Goal: Information Seeking & Learning: Check status

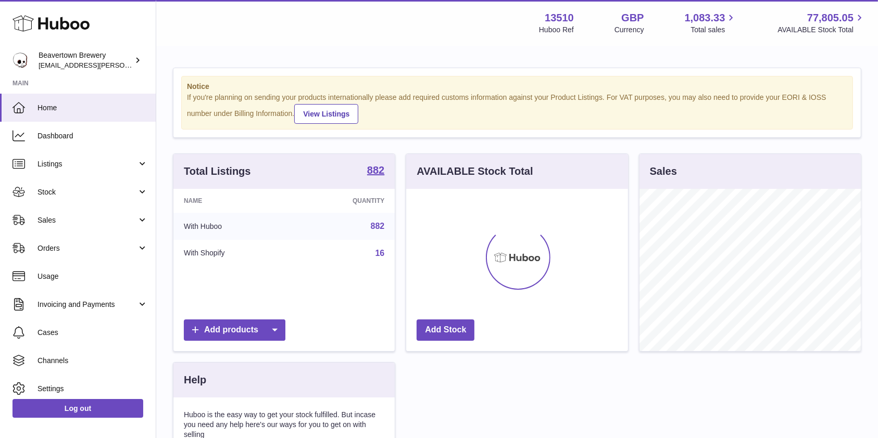
scroll to position [162, 221]
click at [55, 220] on span "Sales" at bounding box center [86, 221] width 99 height 10
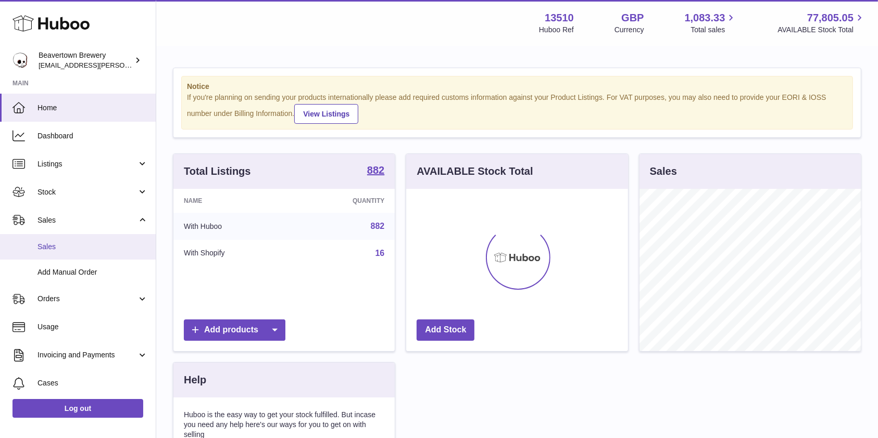
click at [58, 247] on span "Sales" at bounding box center [92, 247] width 110 height 10
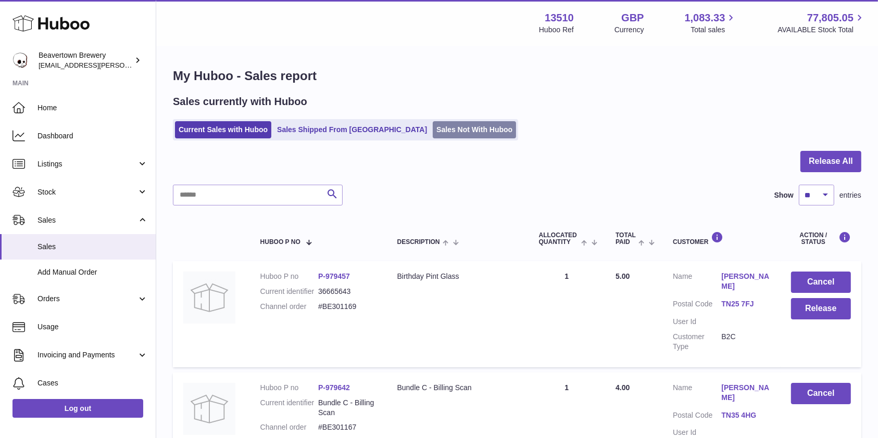
click at [433, 129] on link "Sales Not With Huboo" at bounding box center [474, 129] width 83 height 17
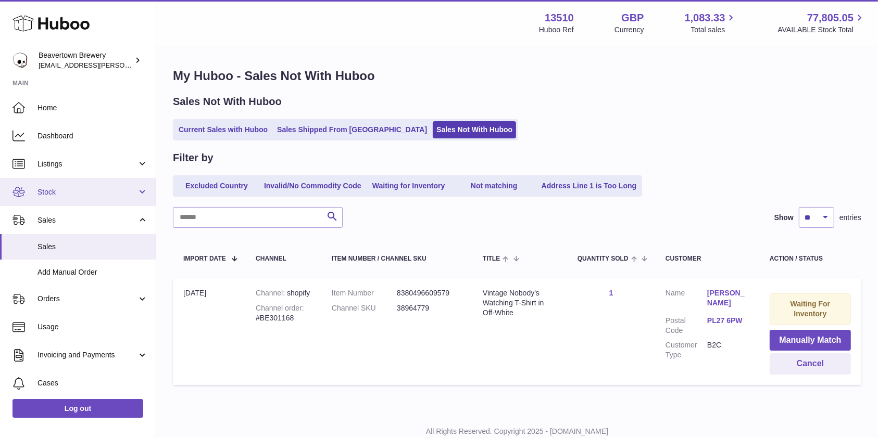
click at [60, 190] on span "Stock" at bounding box center [86, 192] width 99 height 10
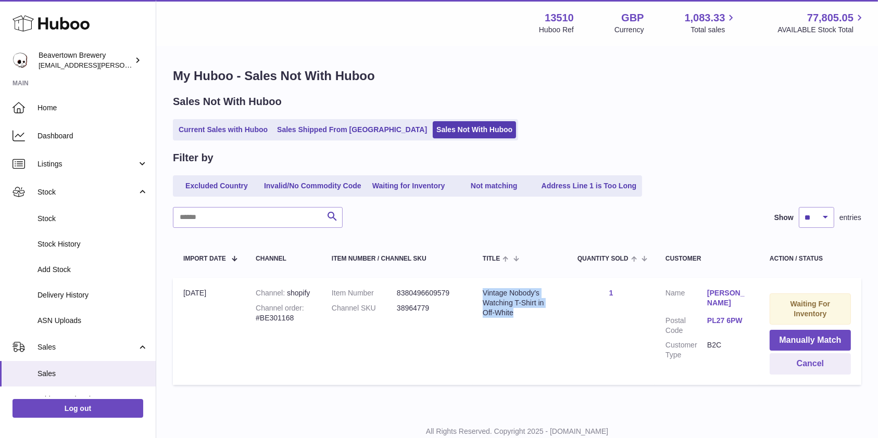
drag, startPoint x: 520, startPoint y: 314, endPoint x: 480, endPoint y: 293, distance: 45.2
click at [483, 293] on div "Vintage Nobody's Watching T-Shirt in Off-White" at bounding box center [520, 303] width 74 height 30
click at [402, 306] on dd "38964779" at bounding box center [429, 309] width 65 height 10
copy dd "38964779"
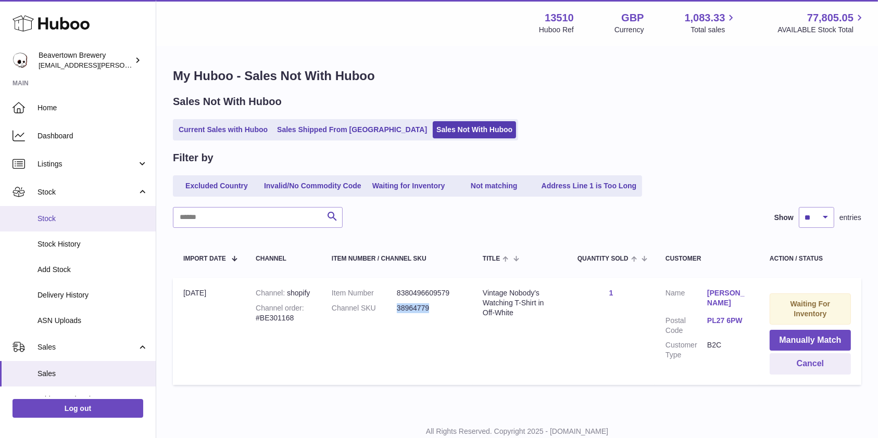
click at [81, 218] on span "Stock" at bounding box center [92, 219] width 110 height 10
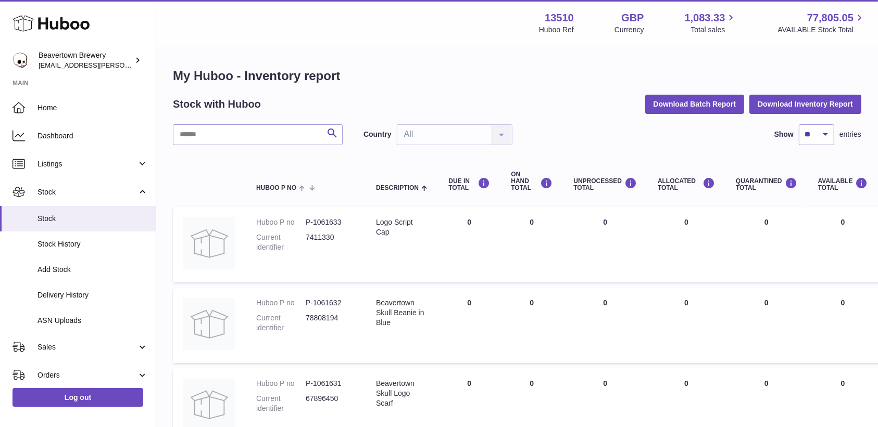
click at [226, 125] on input "text" at bounding box center [258, 134] width 170 height 21
paste input "********"
type input "********"
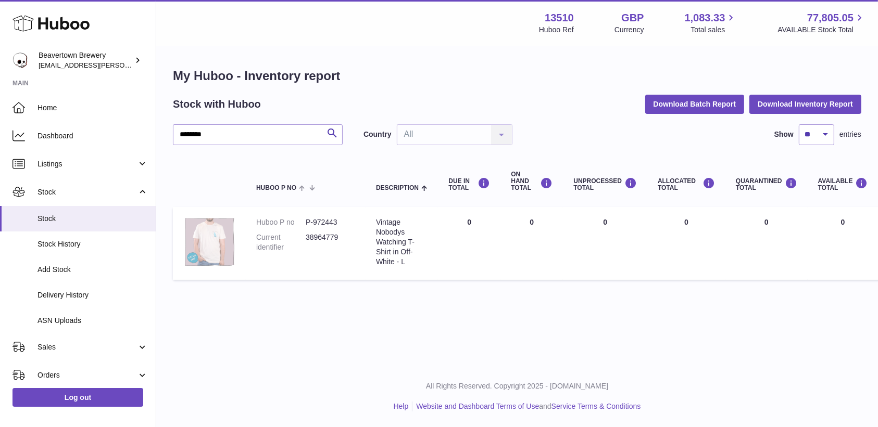
click at [214, 240] on img at bounding box center [209, 242] width 52 height 49
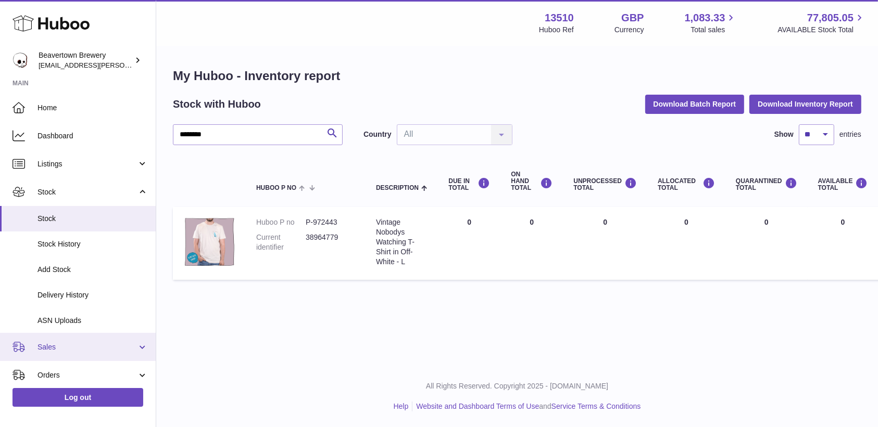
click at [69, 359] on link "Sales" at bounding box center [78, 347] width 156 height 28
click at [62, 368] on link "Sales" at bounding box center [78, 374] width 156 height 26
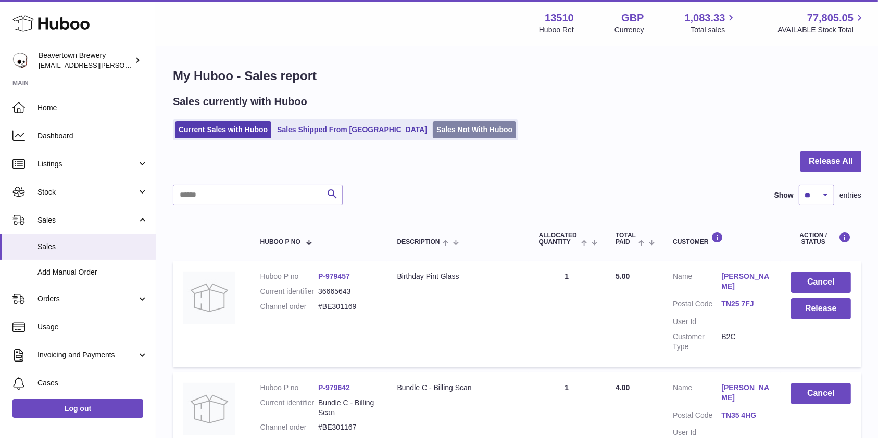
click at [433, 125] on link "Sales Not With Huboo" at bounding box center [474, 129] width 83 height 17
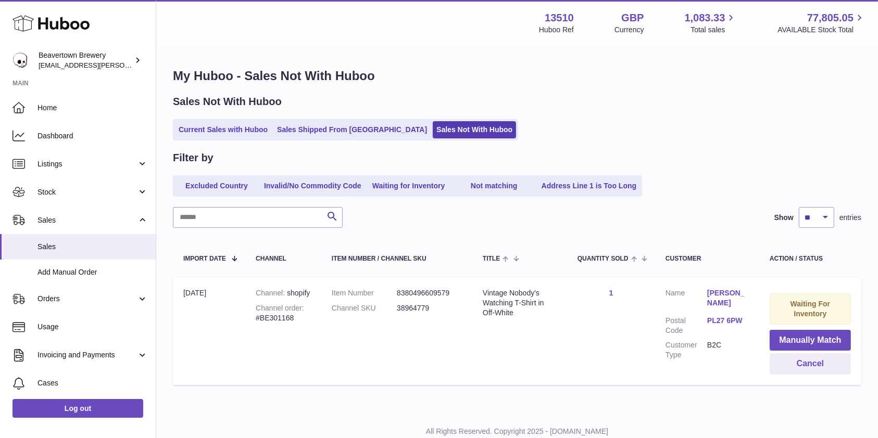
drag, startPoint x: 293, startPoint y: 327, endPoint x: 240, endPoint y: 330, distance: 53.2
click at [240, 330] on tr "Import date 13th Oct Channel shopify Channel order #BE301168 Item Number 838049…" at bounding box center [517, 331] width 688 height 107
click at [263, 323] on div "Channel order #BE301168" at bounding box center [283, 314] width 55 height 20
drag, startPoint x: 254, startPoint y: 329, endPoint x: 298, endPoint y: 332, distance: 44.9
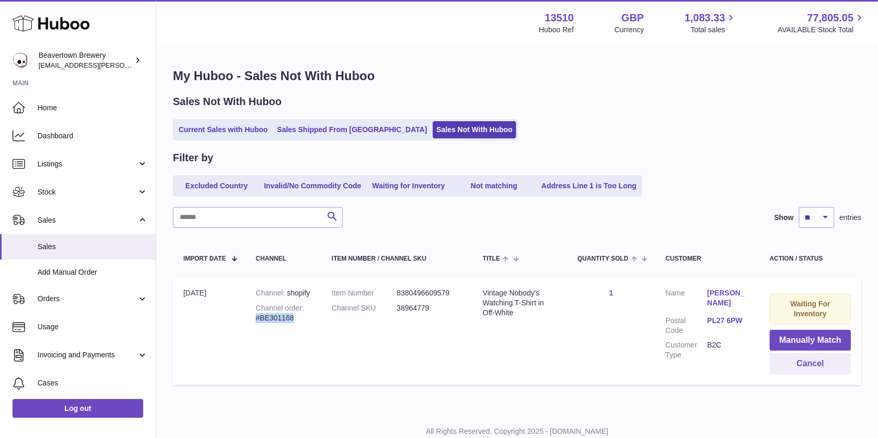
click at [298, 323] on div "Channel order #BE301168" at bounding box center [283, 314] width 55 height 20
copy div "#BE301168"
click at [91, 113] on link "Home" at bounding box center [78, 108] width 156 height 28
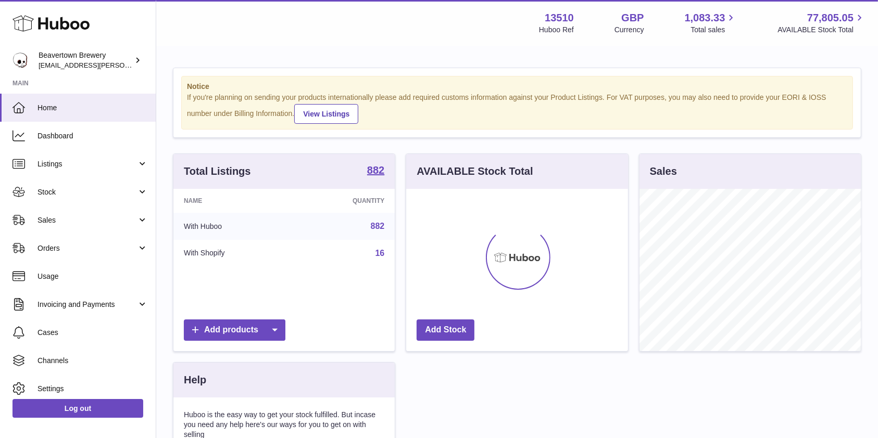
scroll to position [162, 221]
click at [74, 202] on link "Stock" at bounding box center [78, 192] width 156 height 28
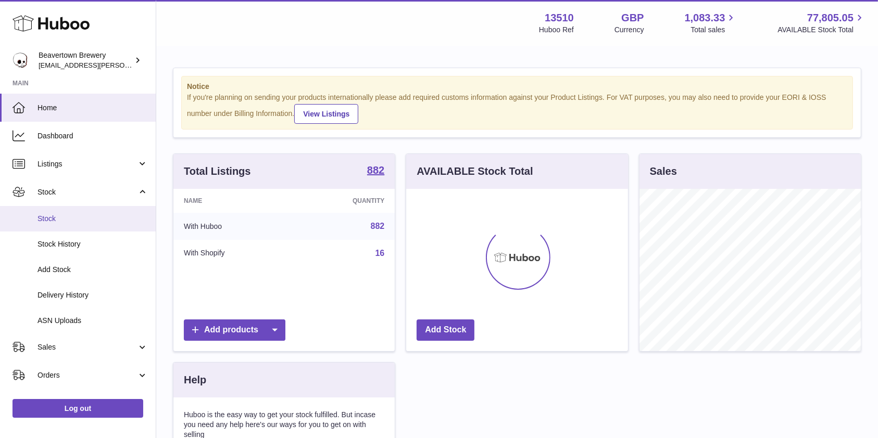
click at [68, 215] on span "Stock" at bounding box center [92, 219] width 110 height 10
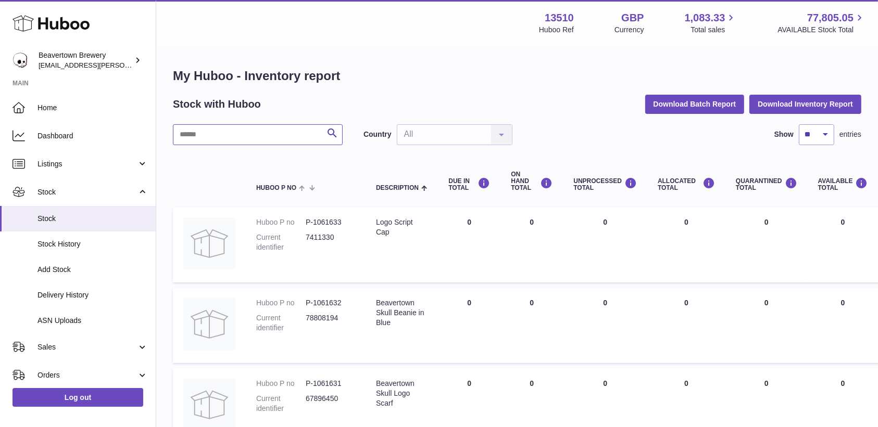
click at [272, 143] on input "text" at bounding box center [258, 134] width 170 height 21
type input "*******"
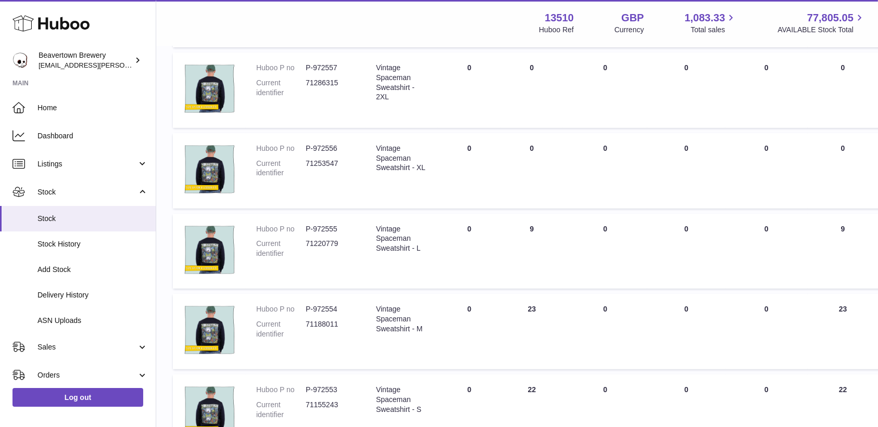
scroll to position [546, 0]
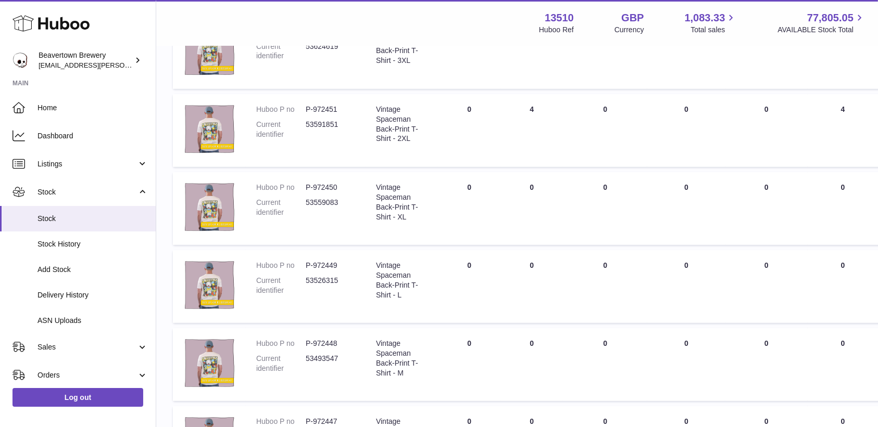
scroll to position [522, 0]
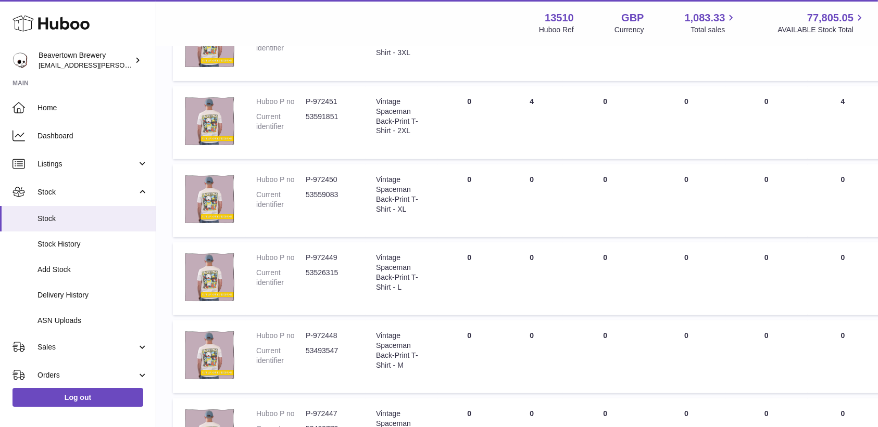
click at [829, 366] on div "My Huboo - Inventory report Stock with Huboo Download Batch Report Download Inv…" at bounding box center [517, 24] width 722 height 999
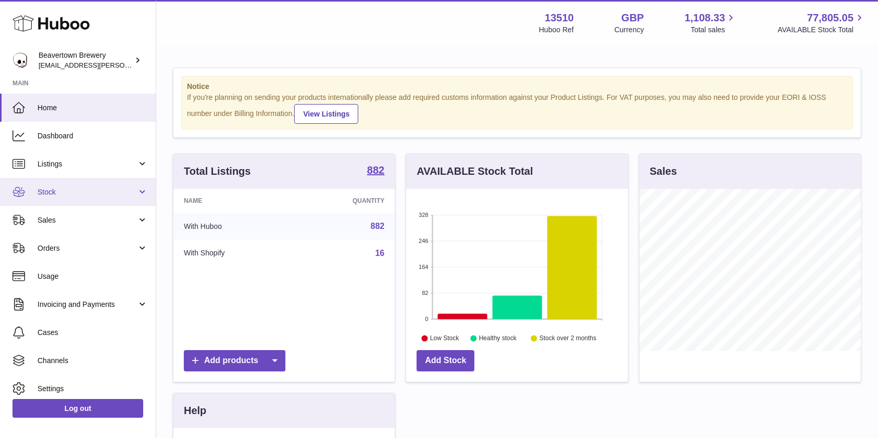
click at [62, 202] on link "Stock" at bounding box center [78, 192] width 156 height 28
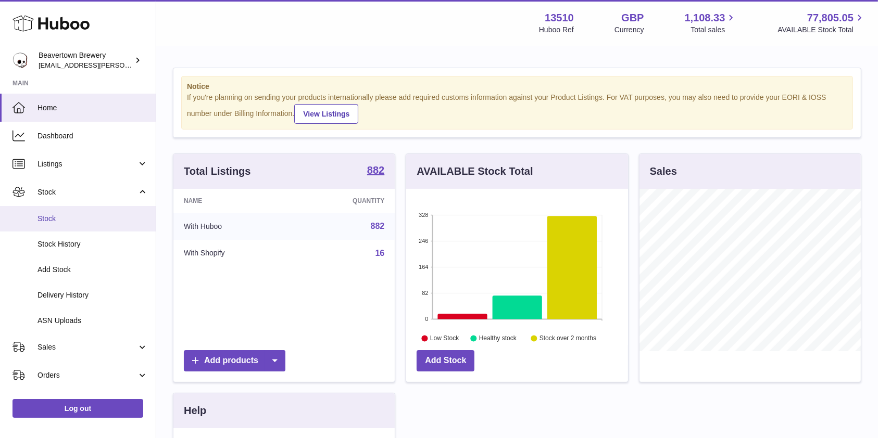
click at [58, 221] on span "Stock" at bounding box center [92, 219] width 110 height 10
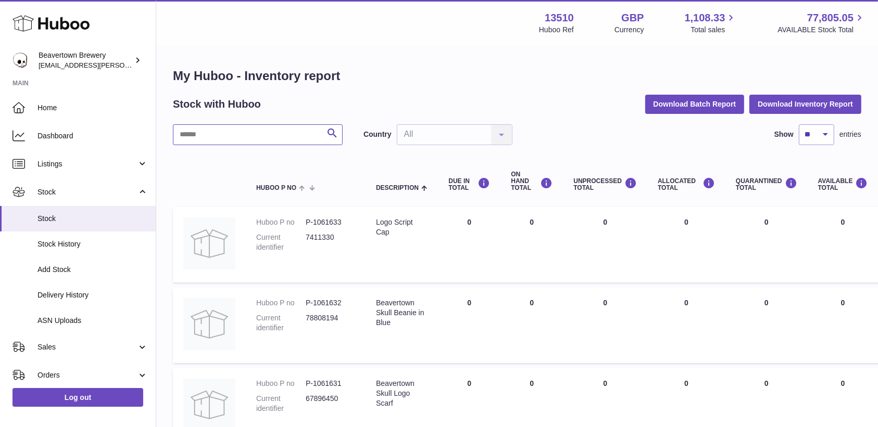
click at [292, 140] on input "text" at bounding box center [258, 134] width 170 height 21
type input "**********"
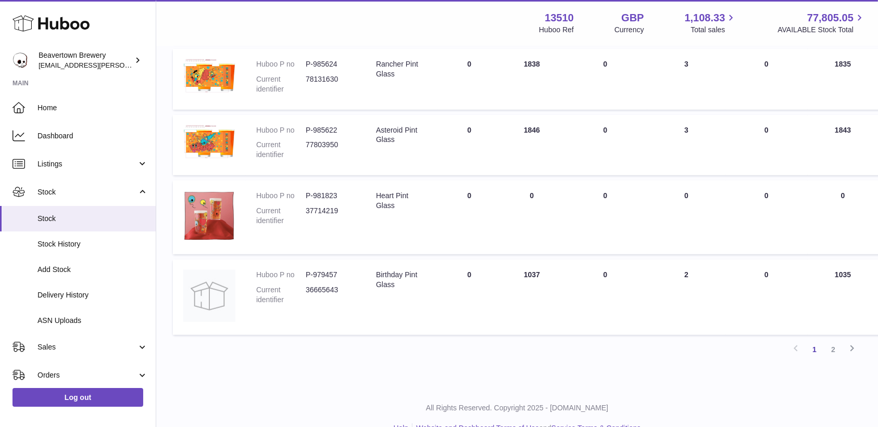
scroll to position [633, 0]
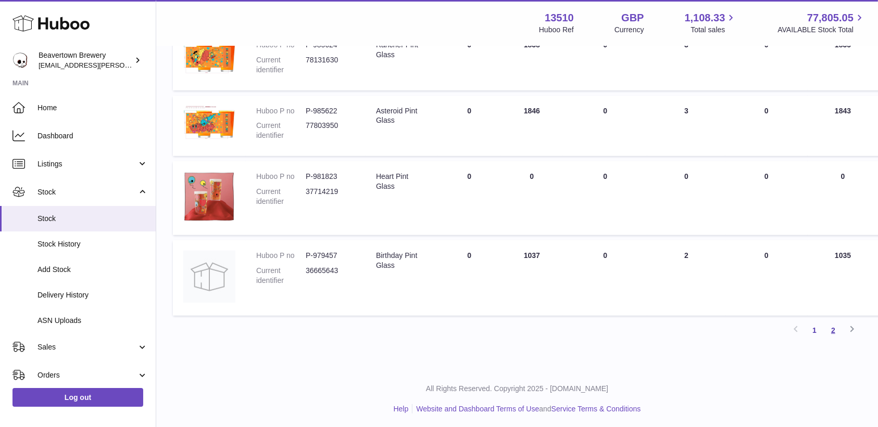
click at [833, 323] on link "2" at bounding box center [833, 330] width 19 height 19
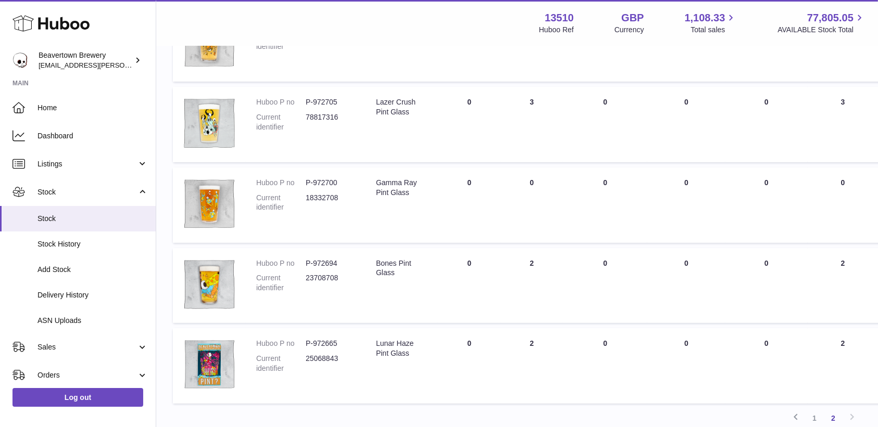
scroll to position [392, 0]
